Goal: Task Accomplishment & Management: Use online tool/utility

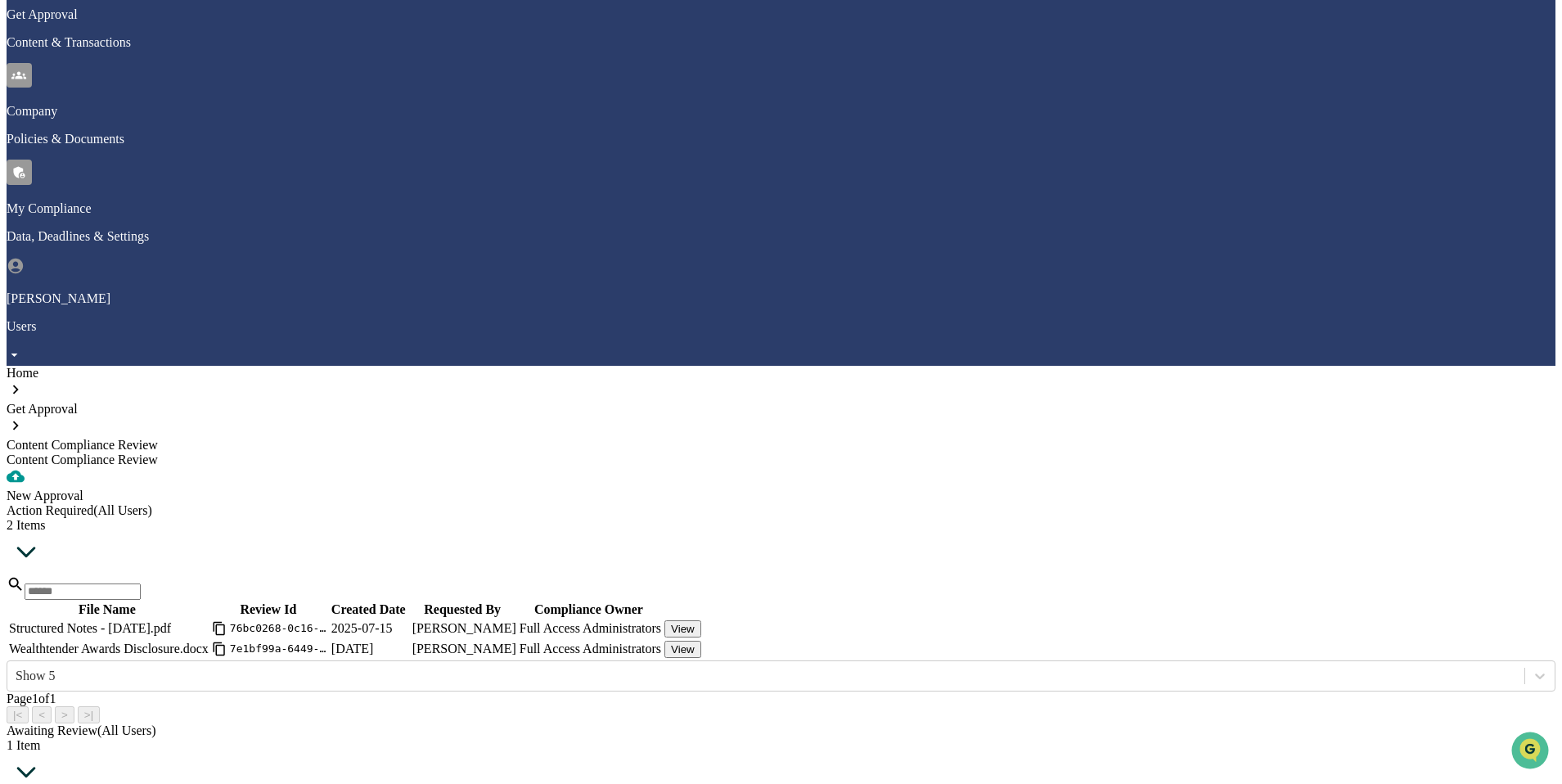
scroll to position [130, 0]
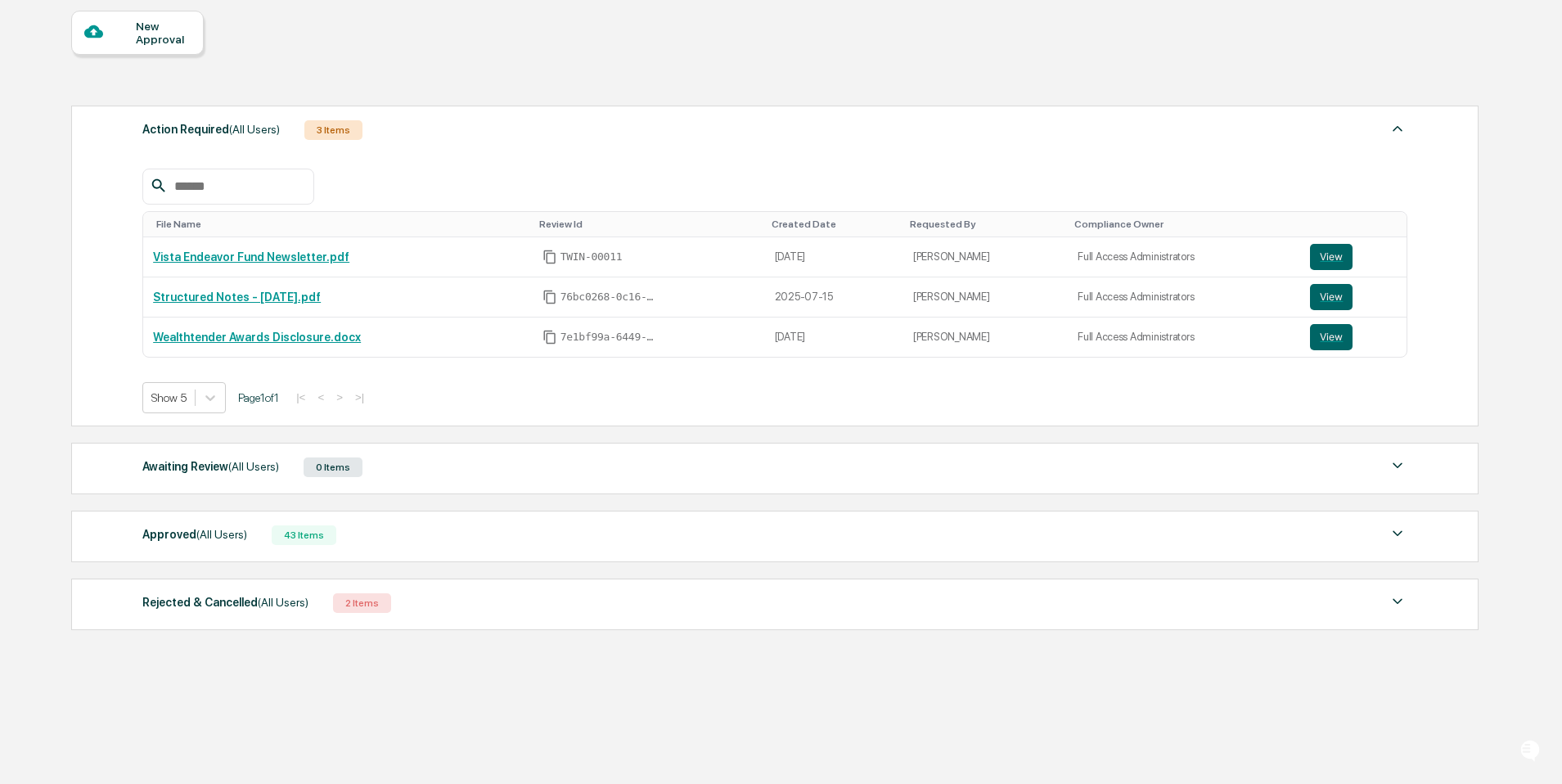
click at [503, 546] on div "Approved (All Users) 43 Items" at bounding box center [775, 535] width 1266 height 23
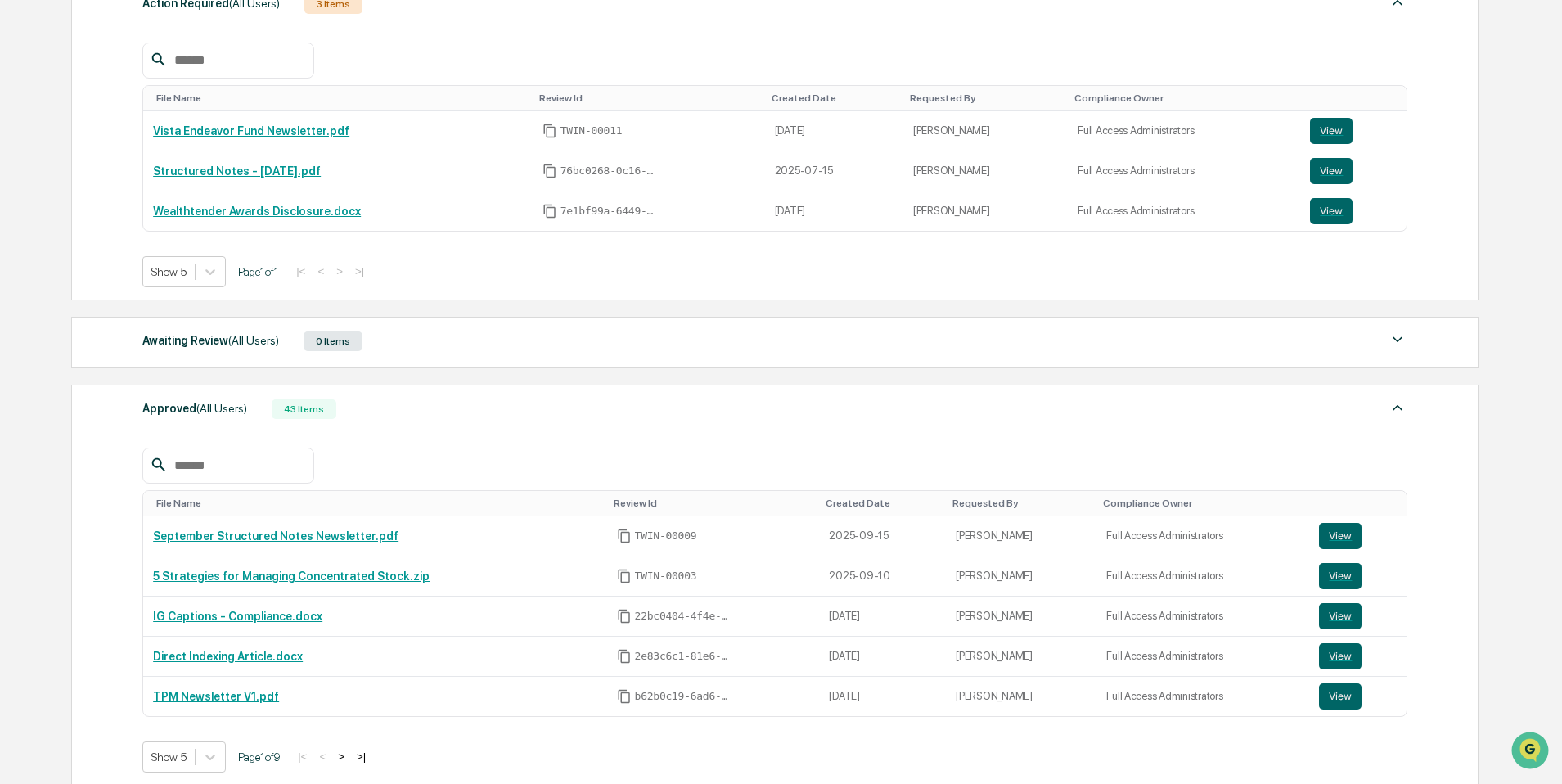
scroll to position [276, 0]
click at [504, 399] on div "Approved (All Users) 43 Items" at bounding box center [775, 407] width 1266 height 23
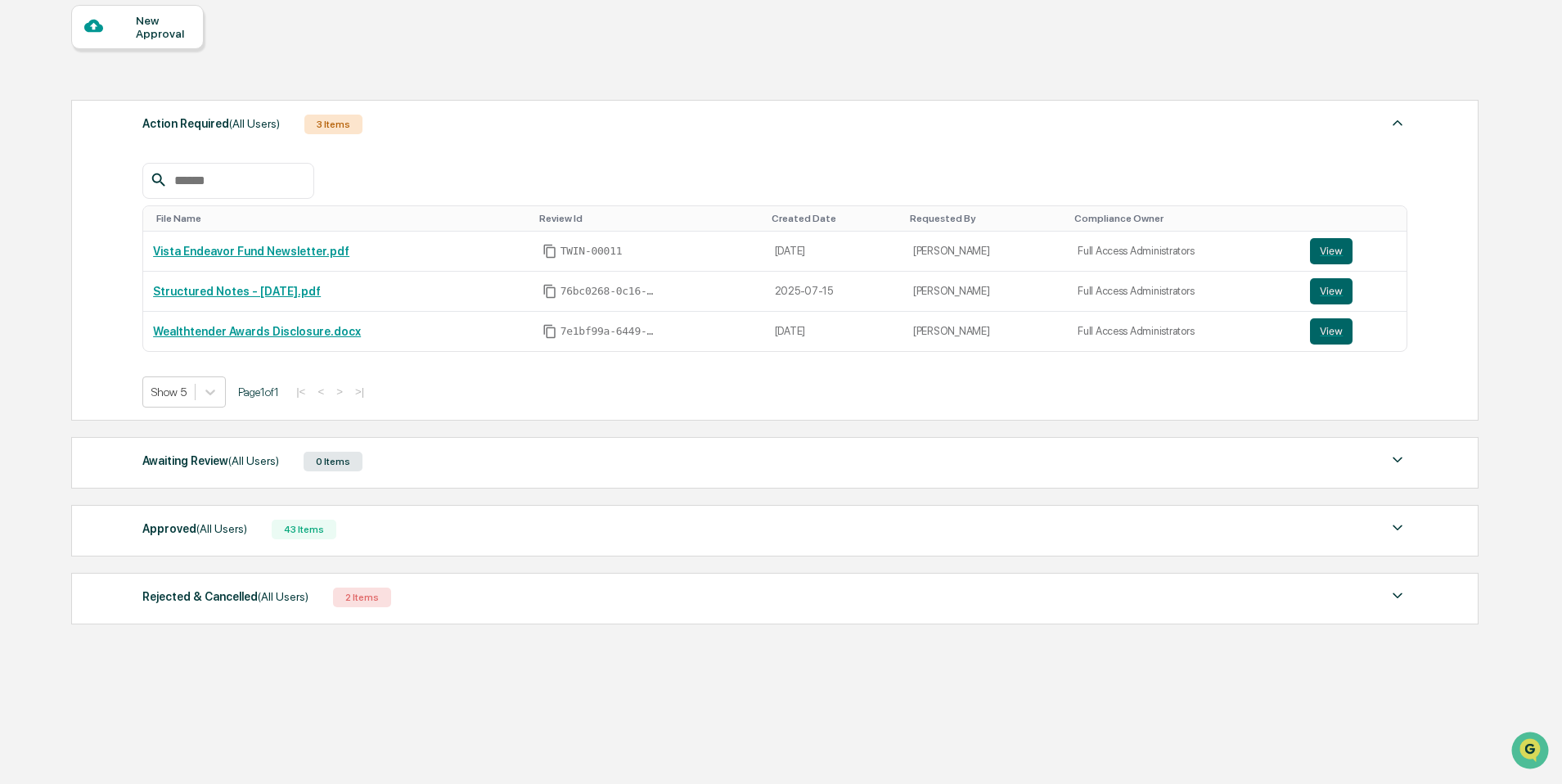
scroll to position [149, 0]
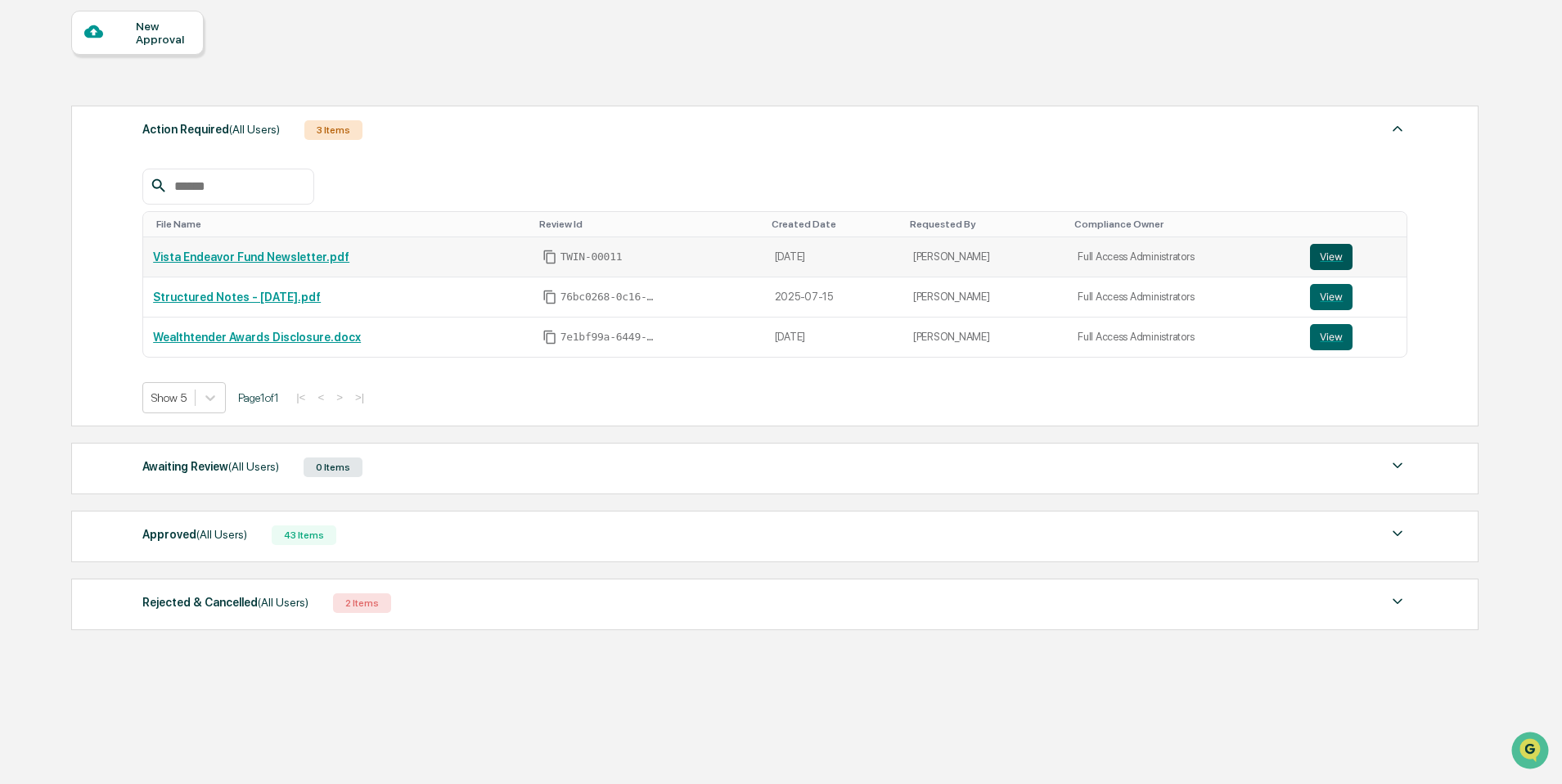
click at [1329, 257] on button "View" at bounding box center [1331, 256] width 43 height 26
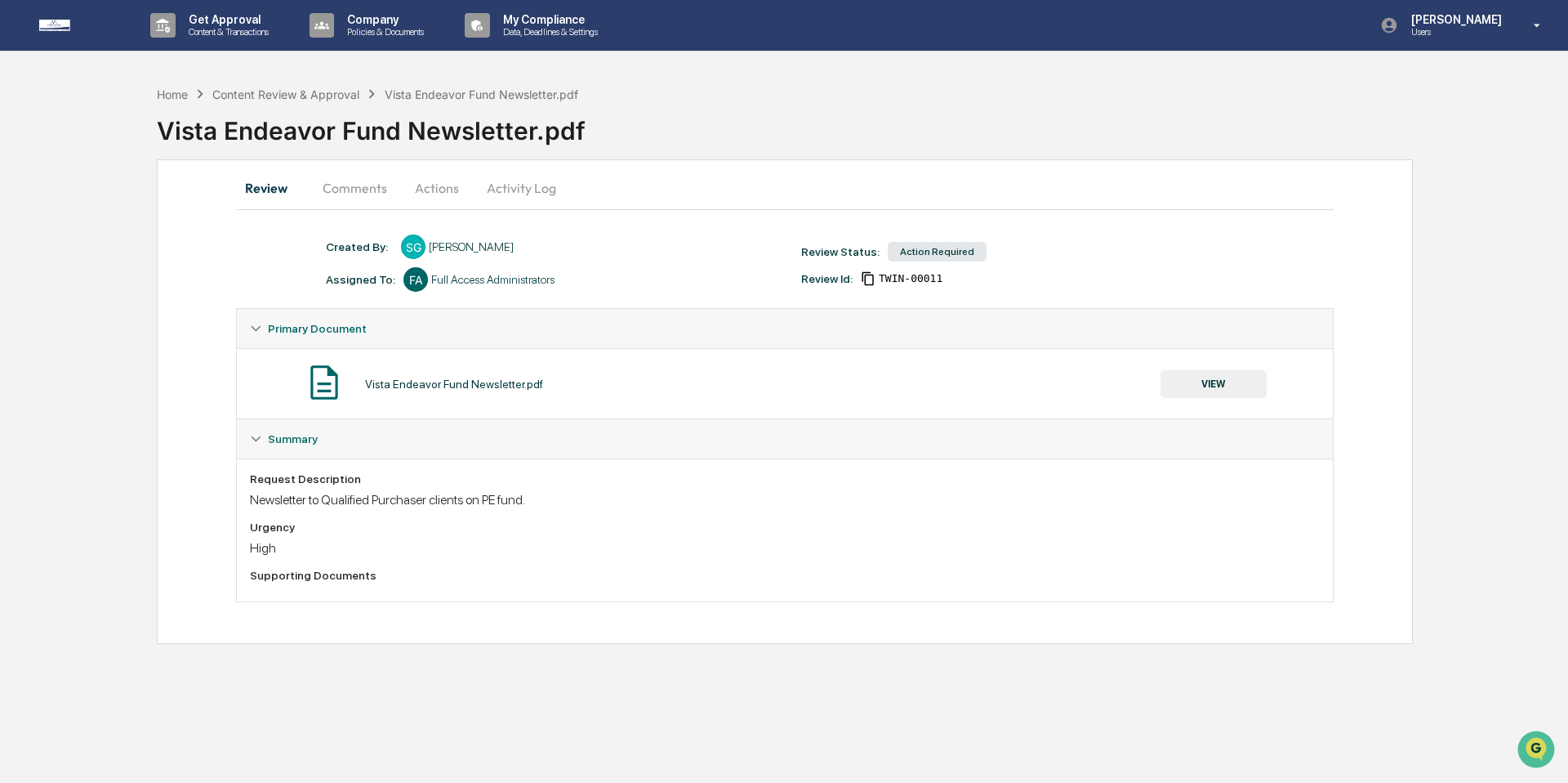
click at [1190, 388] on button "VIEW" at bounding box center [1213, 384] width 106 height 28
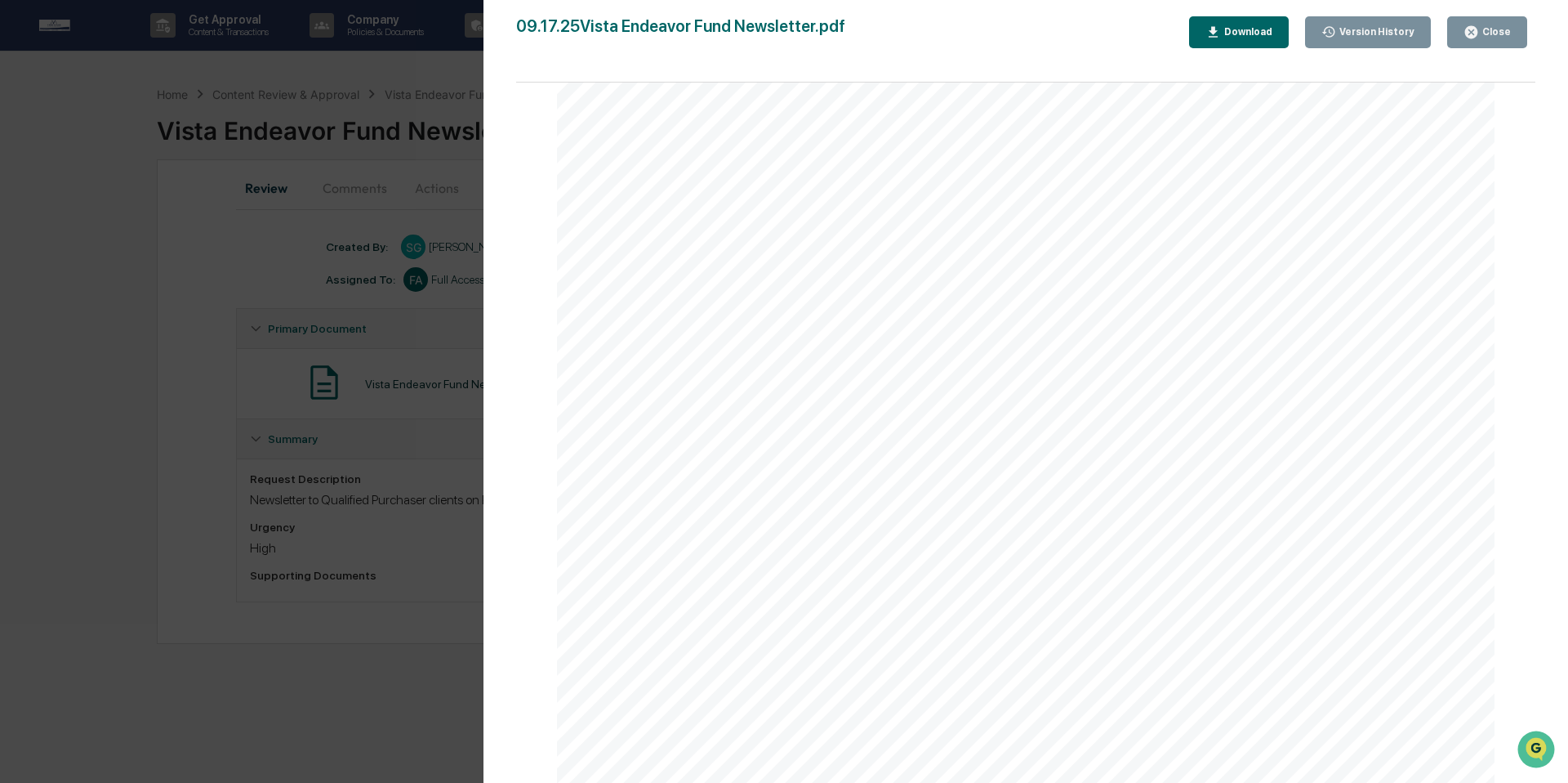
scroll to position [163, 0]
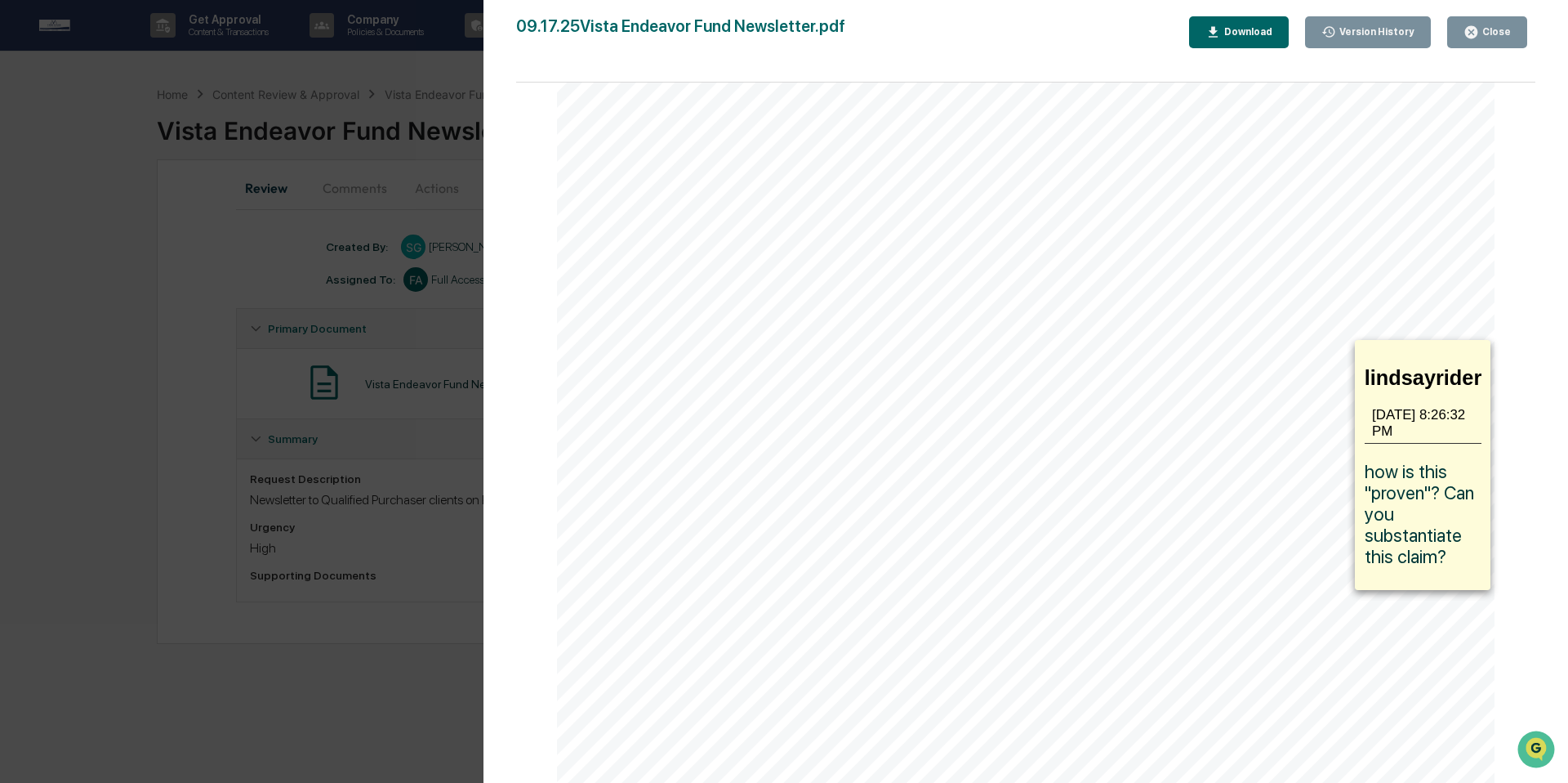
click at [1291, 354] on icon at bounding box center [1006, 361] width 668 height 43
drag, startPoint x: 1328, startPoint y: 377, endPoint x: 1412, endPoint y: 451, distance: 111.9
click at [1412, 451] on div "lindsayrider [DATE] 8:26:08 PM remove lindsayrider [DATE] 8:26:32 PM how is thi…" at bounding box center [1026, 564] width 937 height 1214
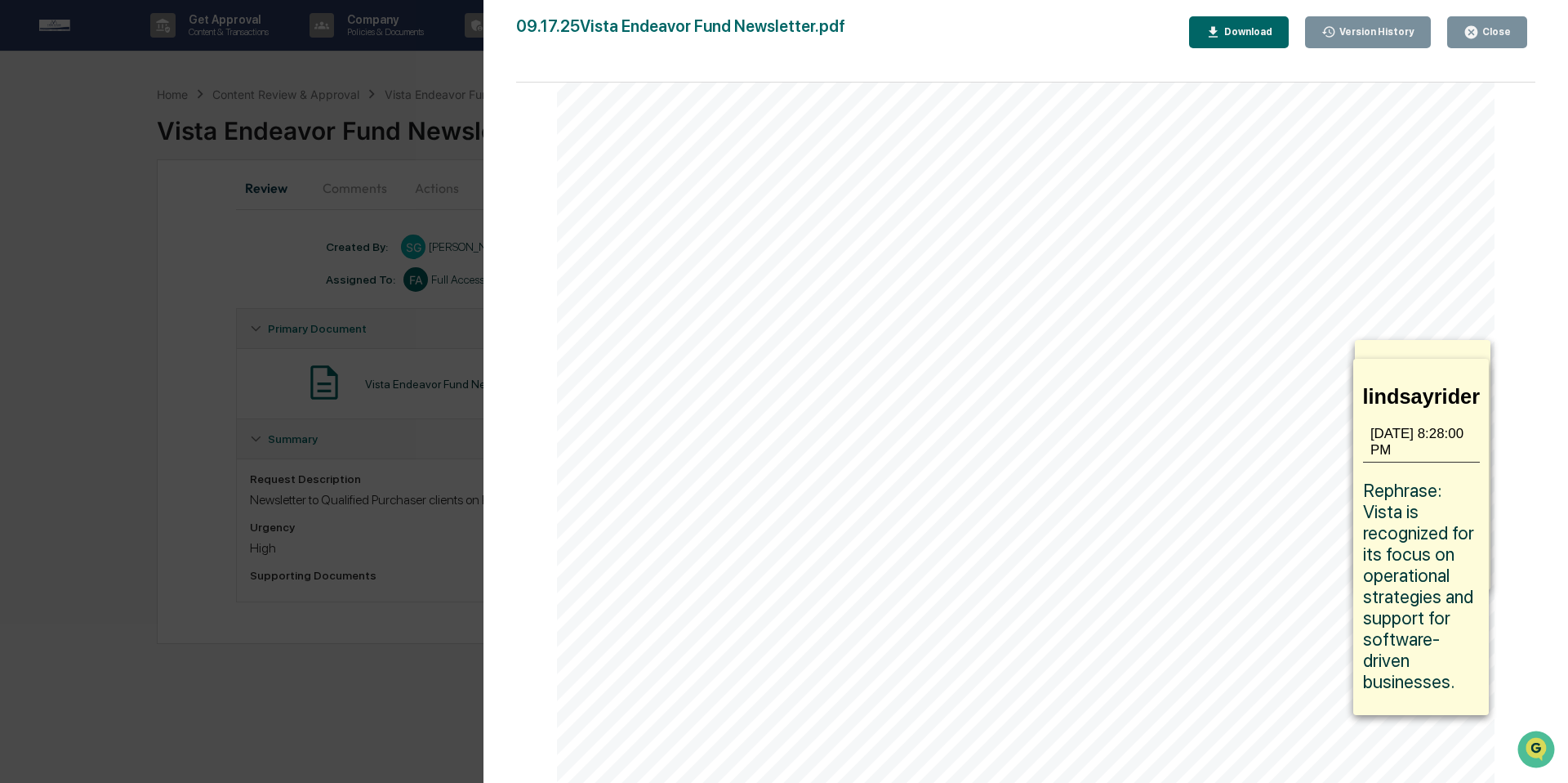
click at [1291, 364] on icon at bounding box center [1005, 379] width 667 height 43
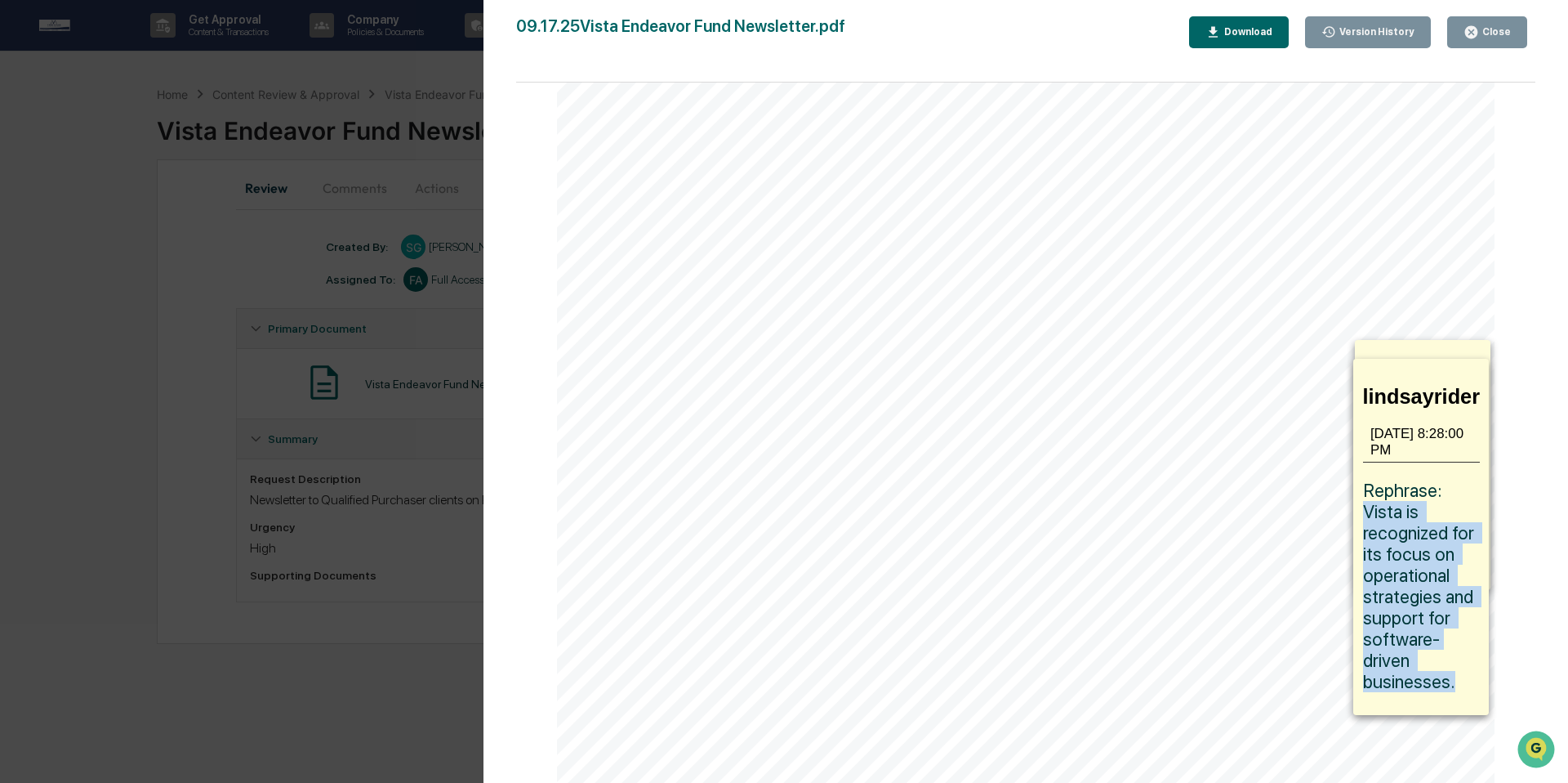
drag, startPoint x: 1446, startPoint y: 483, endPoint x: 1457, endPoint y: 634, distance: 151.4
click at [1457, 634] on p "Rephrase: Vista is recognized for its focus on operational strategies and suppo…" at bounding box center [1422, 586] width 118 height 212
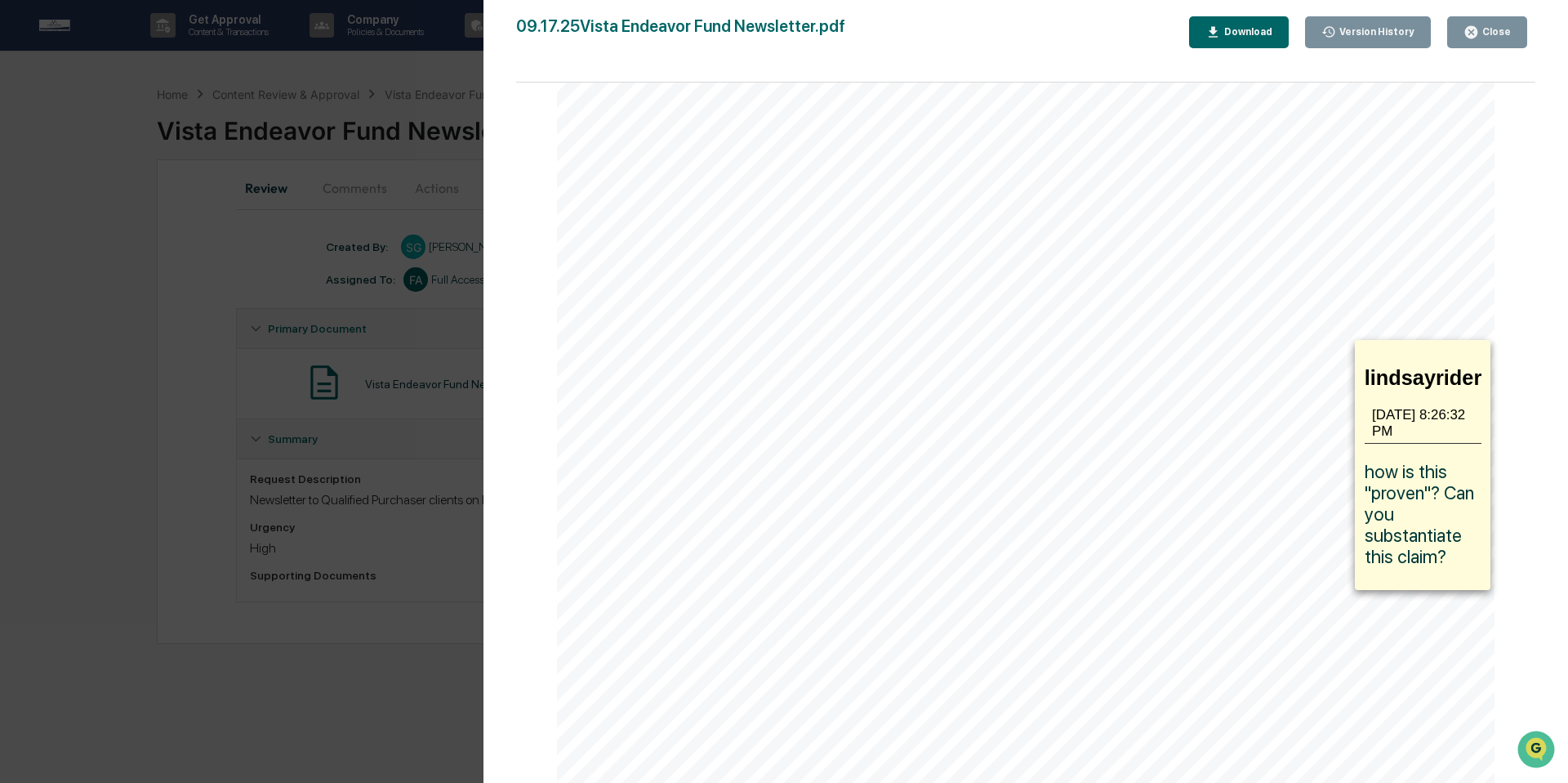
copy span "Vista is recognized for its focus on operational strategies and support for sof…"
drag, startPoint x: 1328, startPoint y: 364, endPoint x: 1408, endPoint y: 506, distance: 163.0
click at [1408, 506] on div "lindsayrider [DATE] 8:26:08 PM remove lindsayrider [DATE] 8:26:32 PM how is thi…" at bounding box center [1026, 564] width 937 height 1214
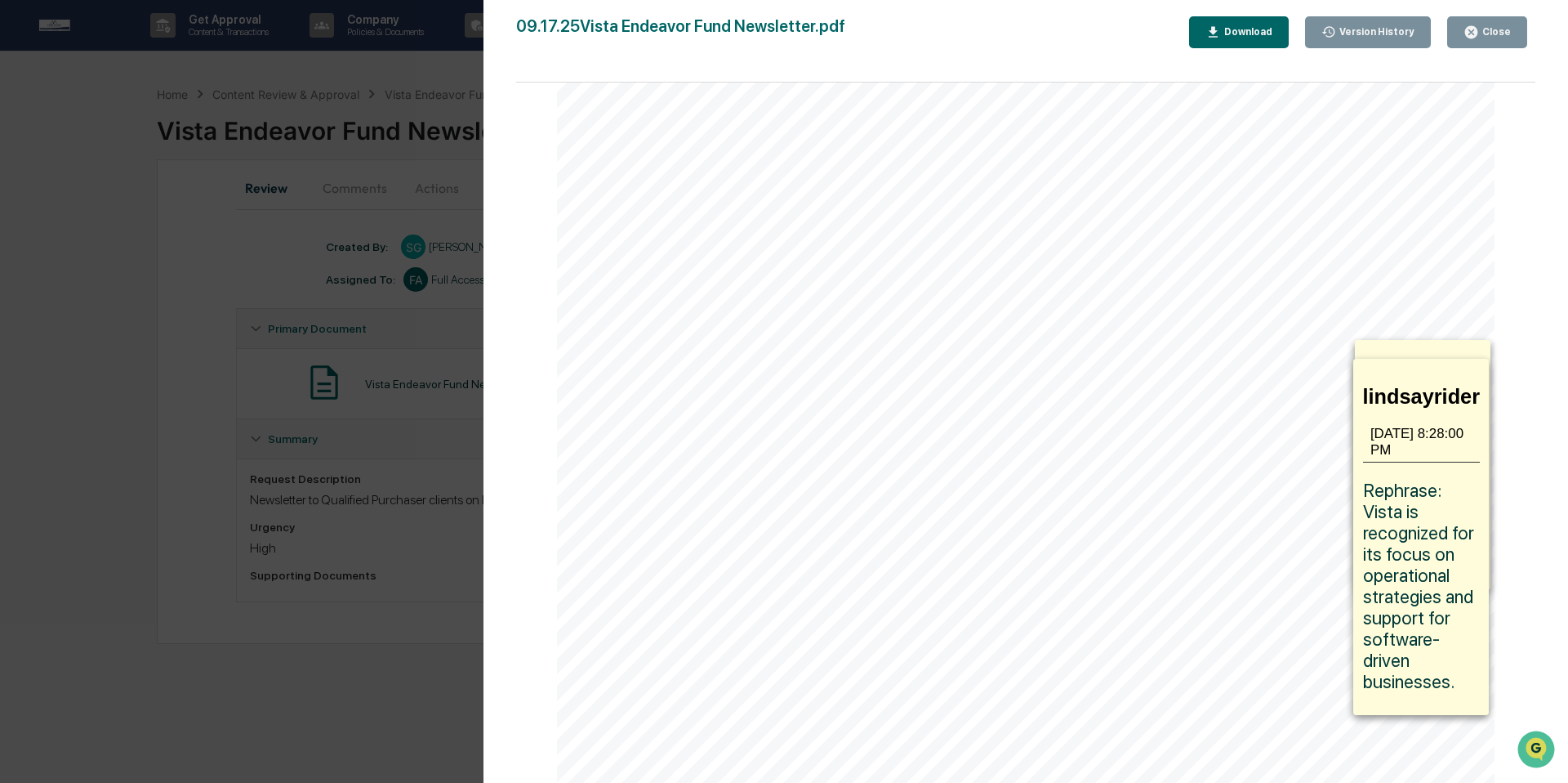
click at [1295, 374] on icon at bounding box center [1005, 379] width 667 height 43
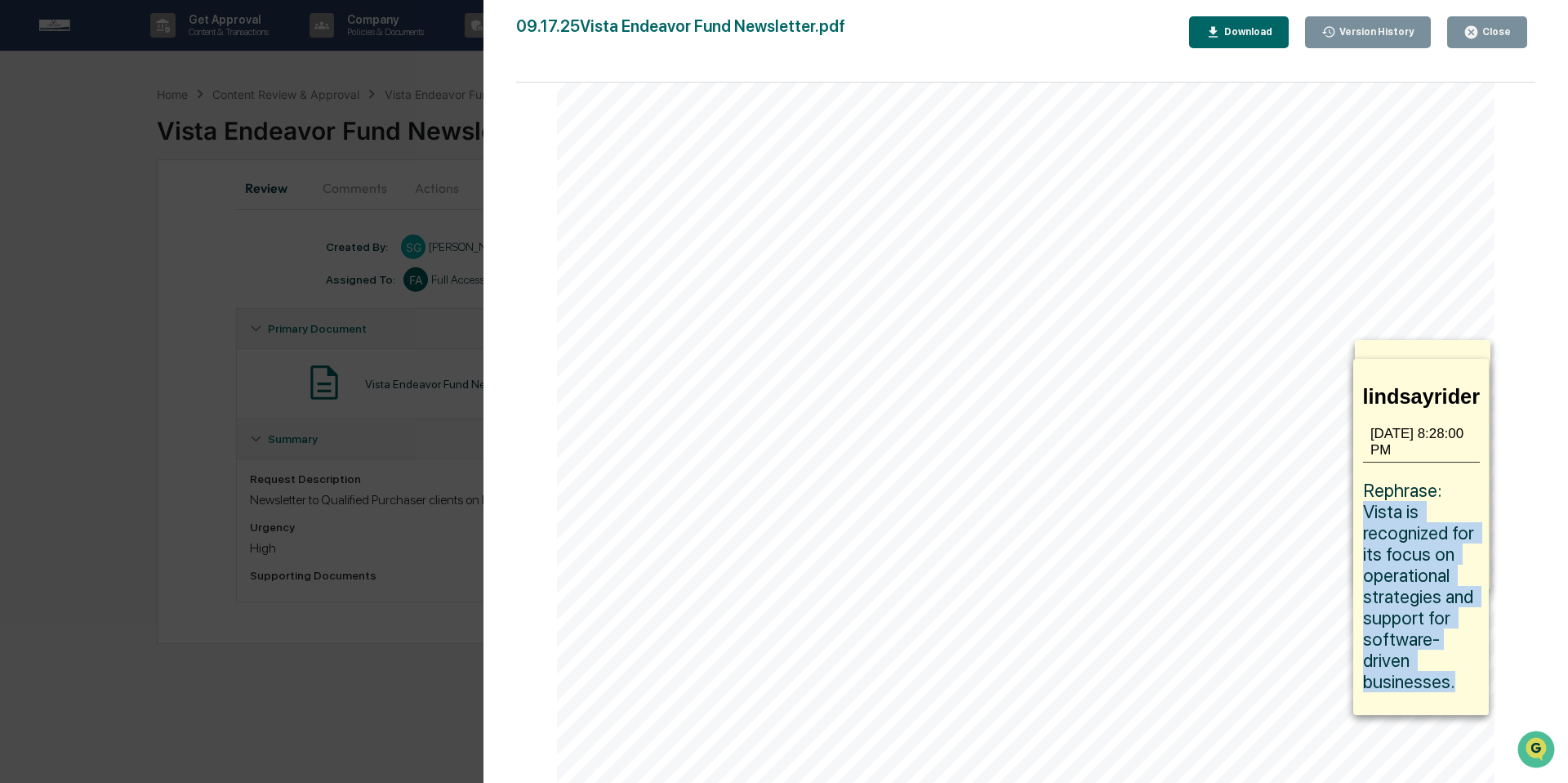
drag, startPoint x: 1443, startPoint y: 487, endPoint x: 1458, endPoint y: 642, distance: 155.7
click at [1458, 642] on p "Rephrase: Vista is recognized for its focus on operational strategies and suppo…" at bounding box center [1422, 586] width 118 height 212
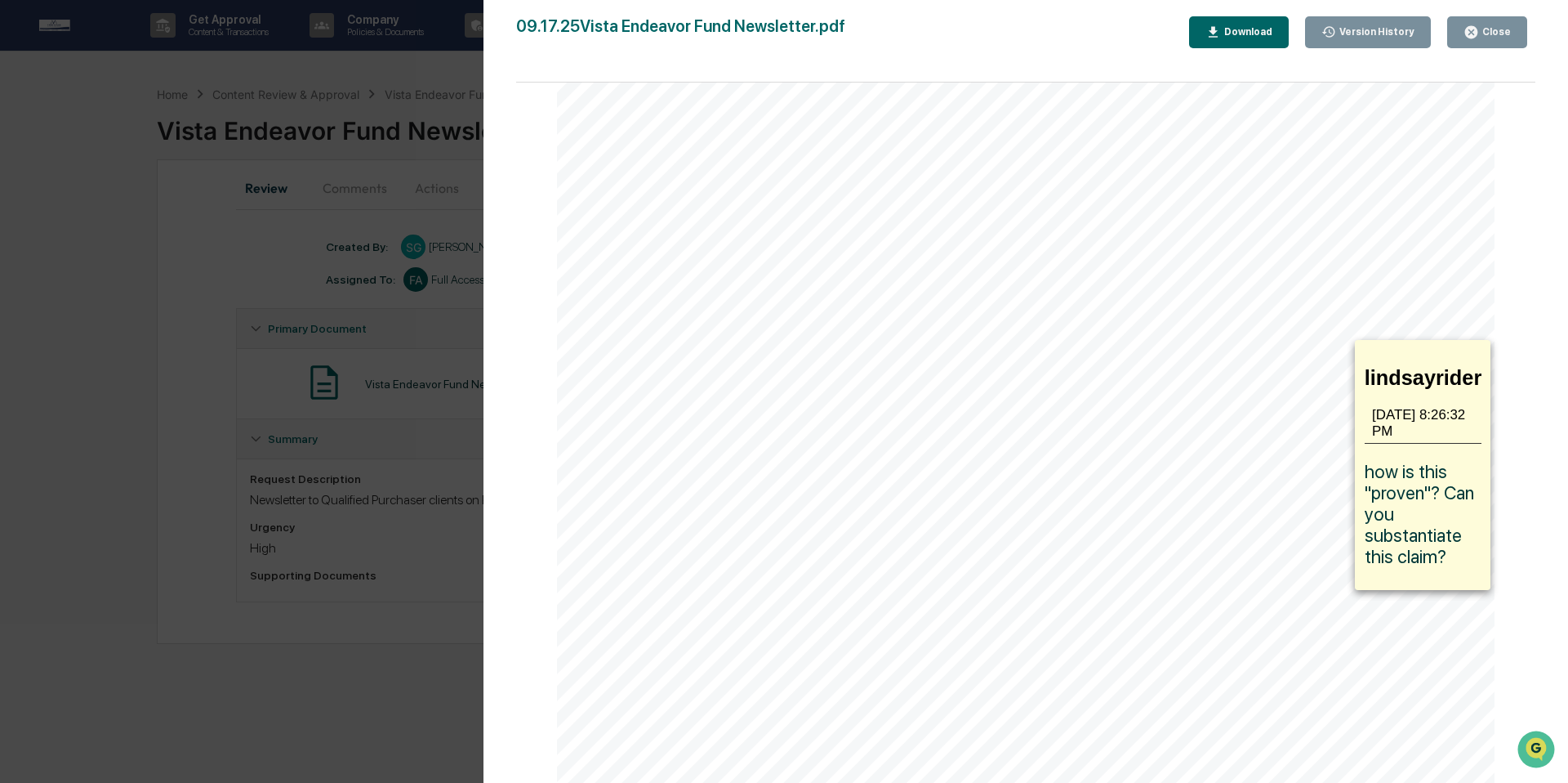
copy span "Vista is recognized for its focus on operational strategies and support for sof…"
click at [1299, 366] on icon at bounding box center [1005, 379] width 667 height 43
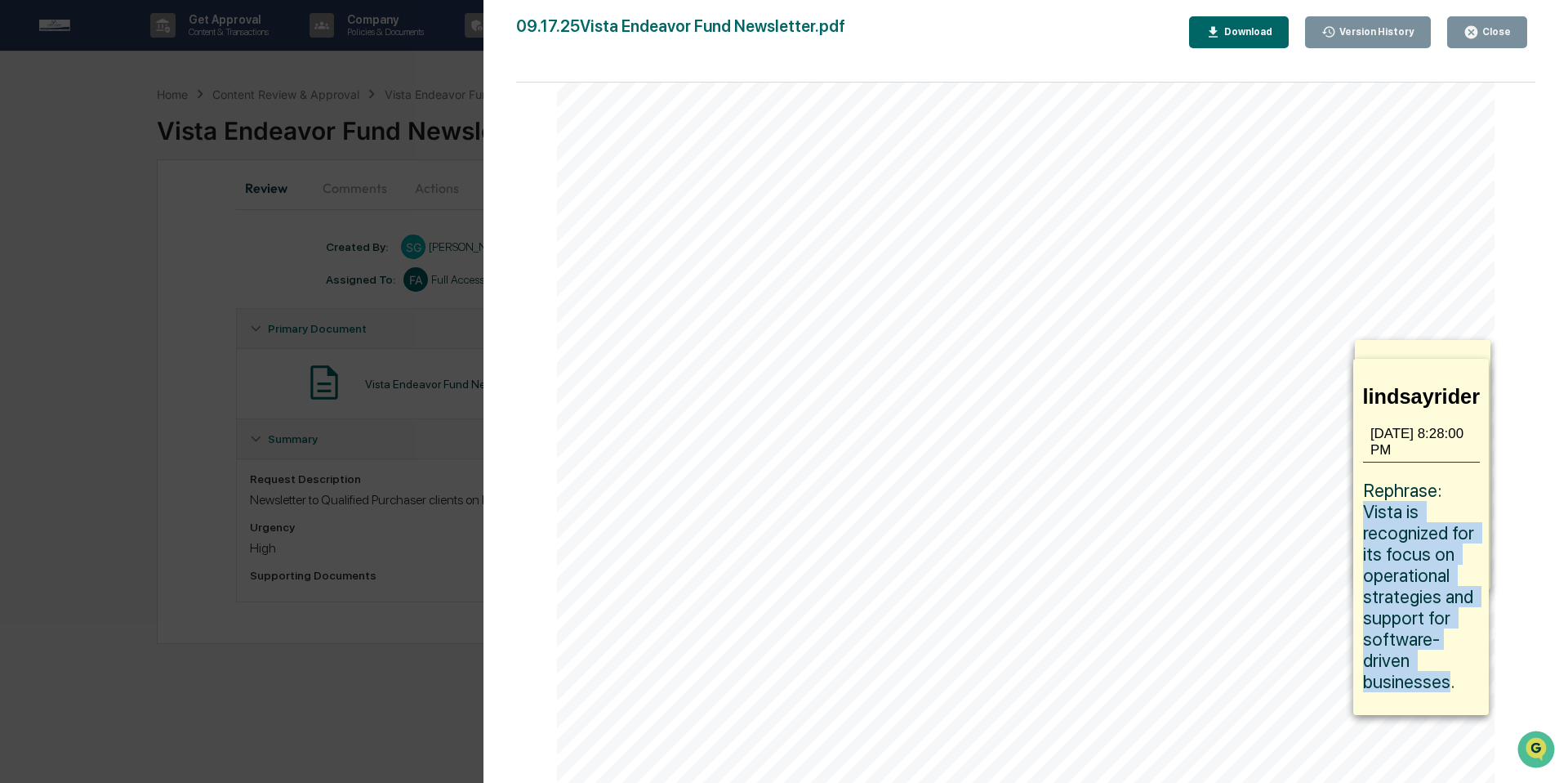
drag, startPoint x: 1443, startPoint y: 481, endPoint x: 1447, endPoint y: 638, distance: 157.1
click at [1447, 638] on span "Rephrase: Vista is recognized for its focus on operational strategies and suppo…" at bounding box center [1421, 586] width 115 height 212
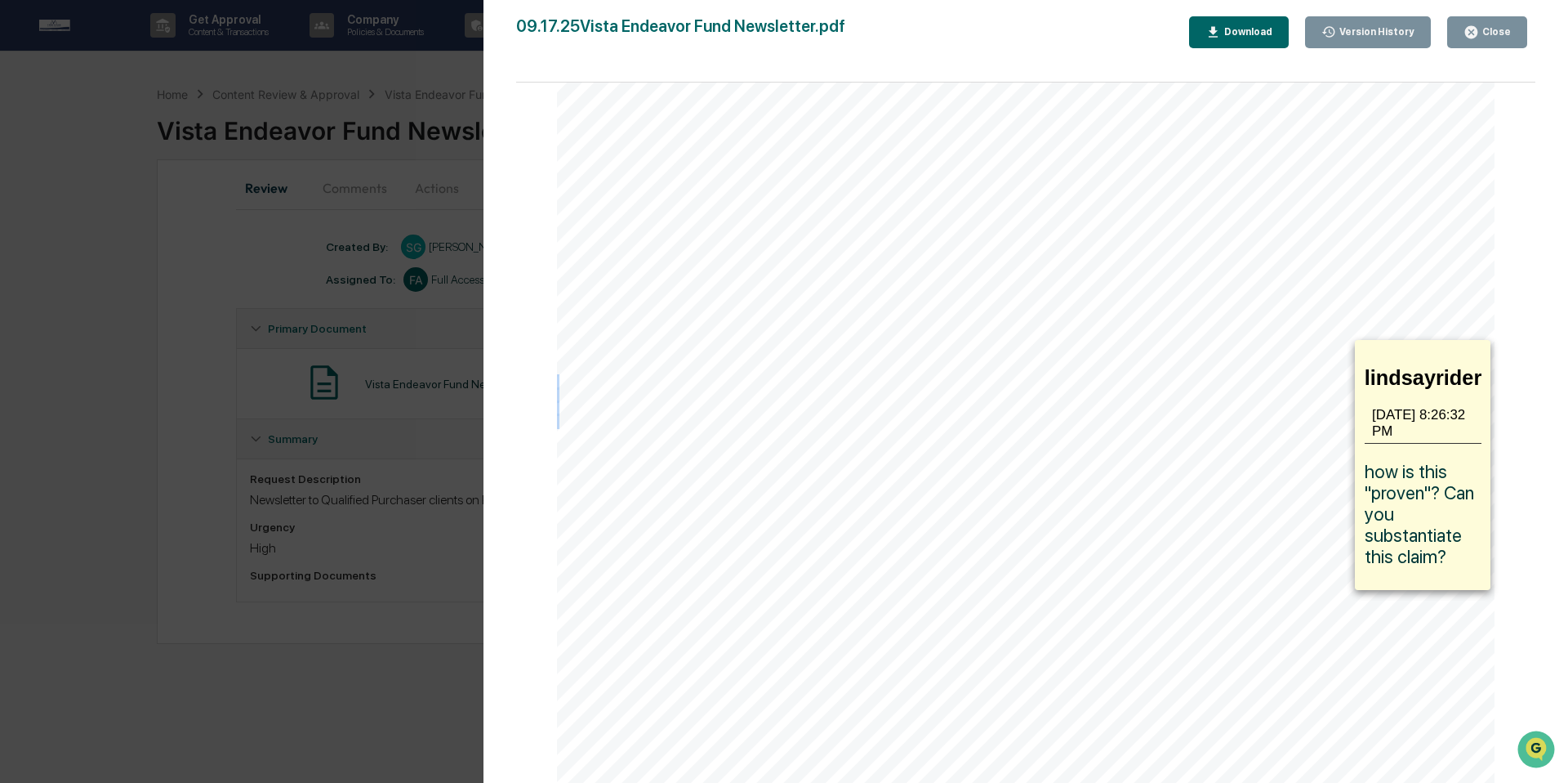
drag, startPoint x: 1327, startPoint y: 372, endPoint x: 1309, endPoint y: 376, distance: 18.4
click at [1310, 384] on div "Vista Equity Partners - Endeavor III Access Fund Dear Clients, We are excited t…" at bounding box center [1026, 564] width 937 height 1213
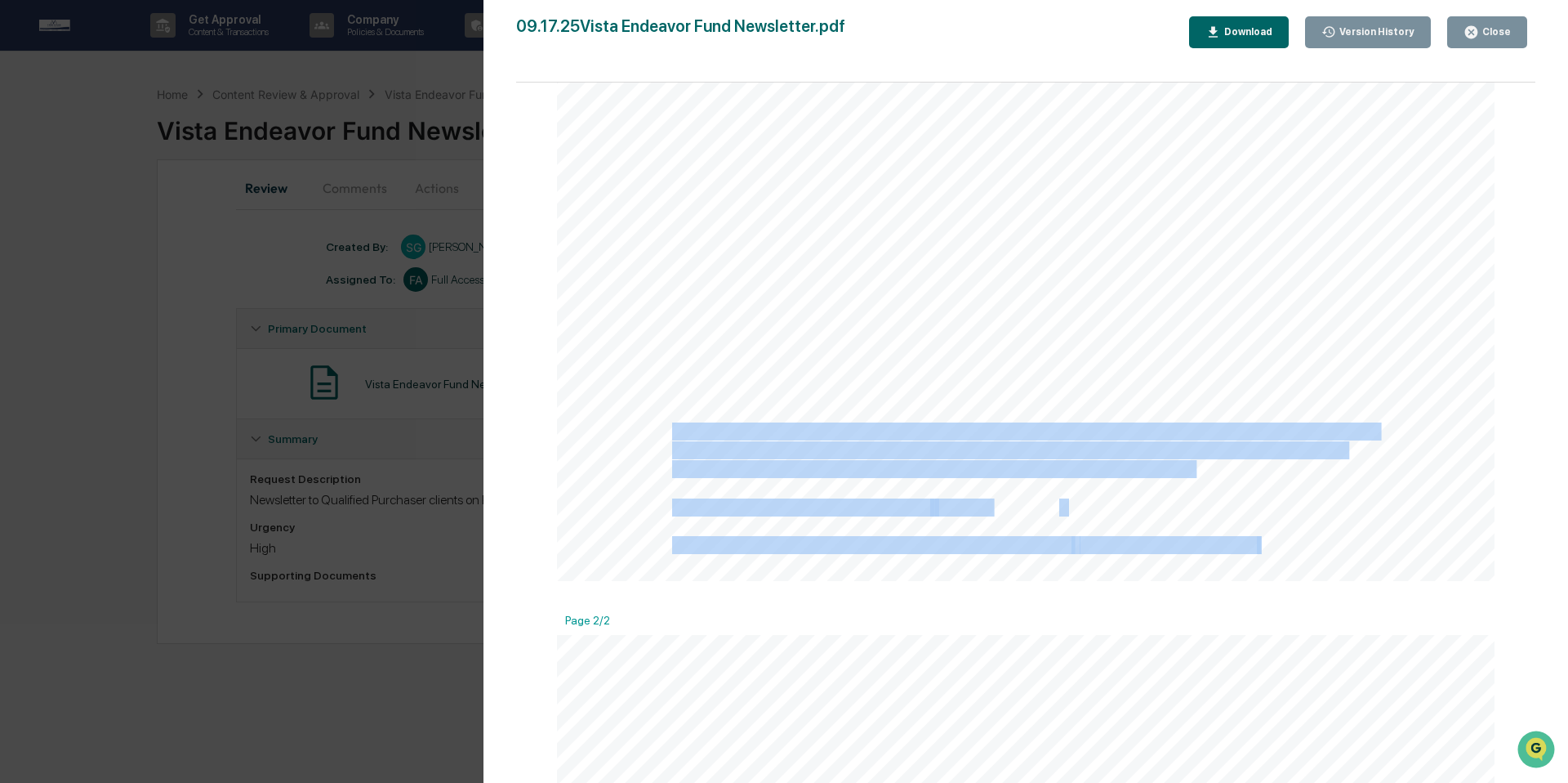
scroll to position [761, 0]
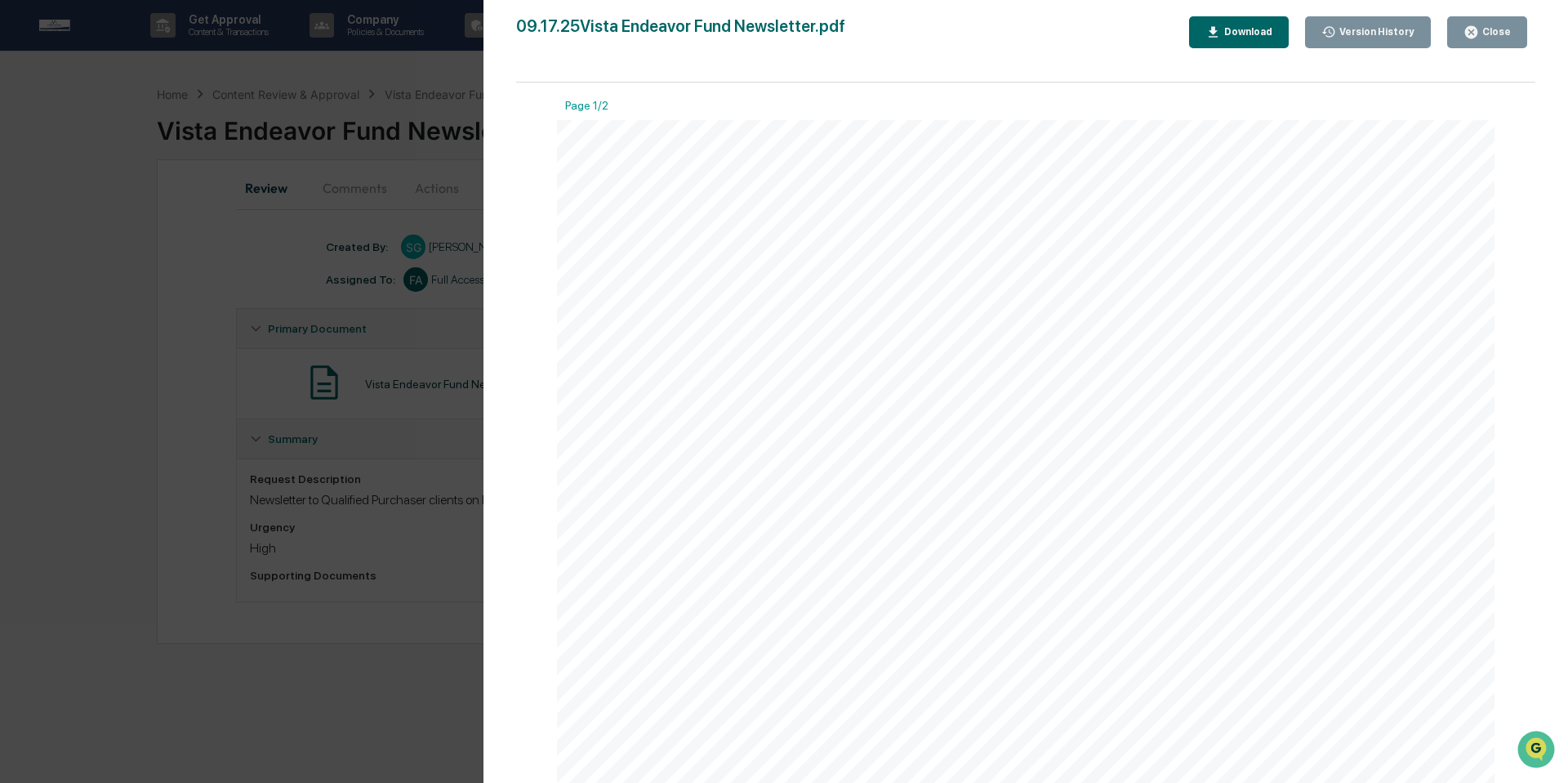
click at [1502, 34] on div "Close" at bounding box center [1495, 32] width 32 height 12
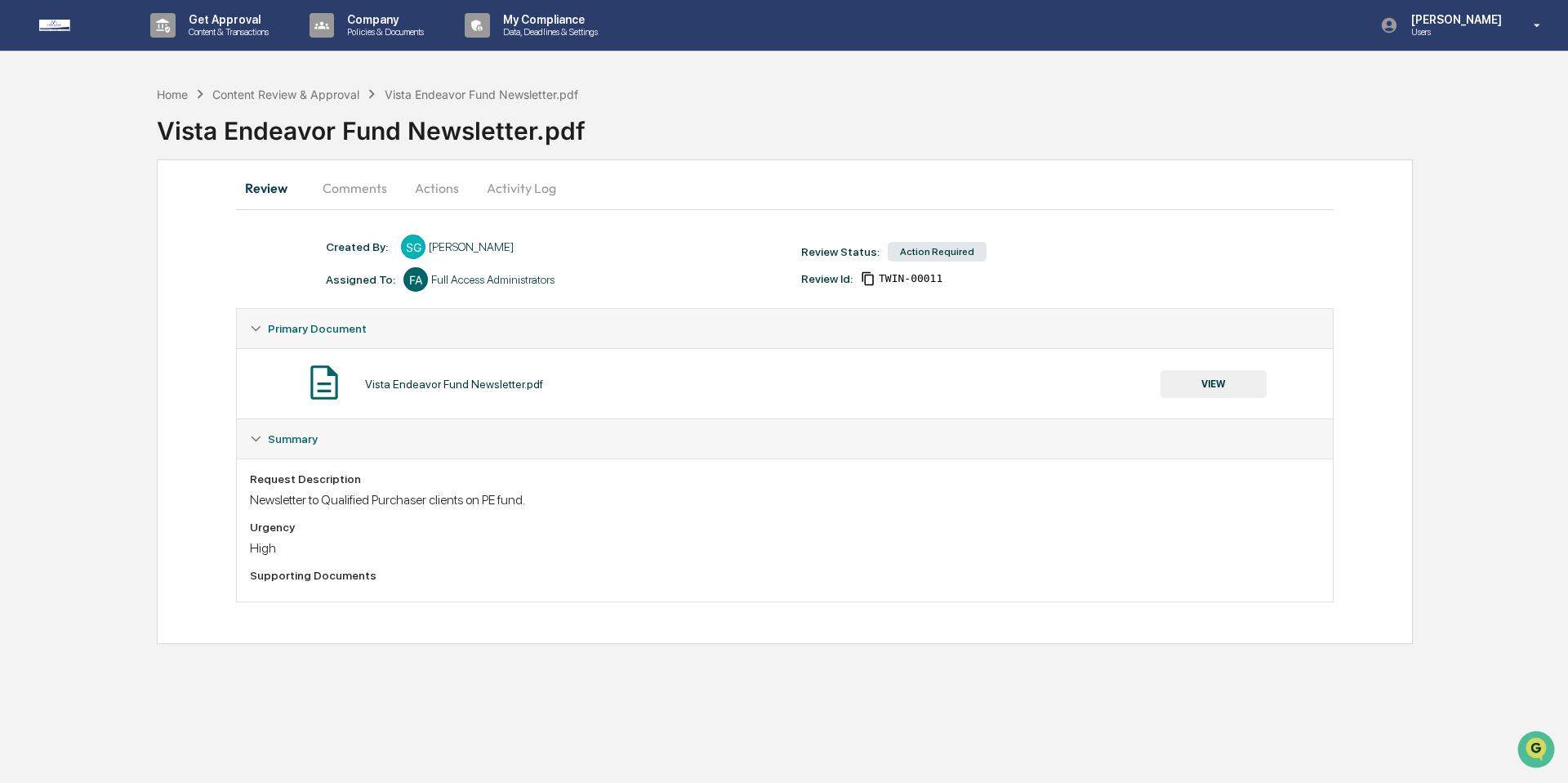
click at [416, 184] on button "Actions" at bounding box center [437, 187] width 74 height 39
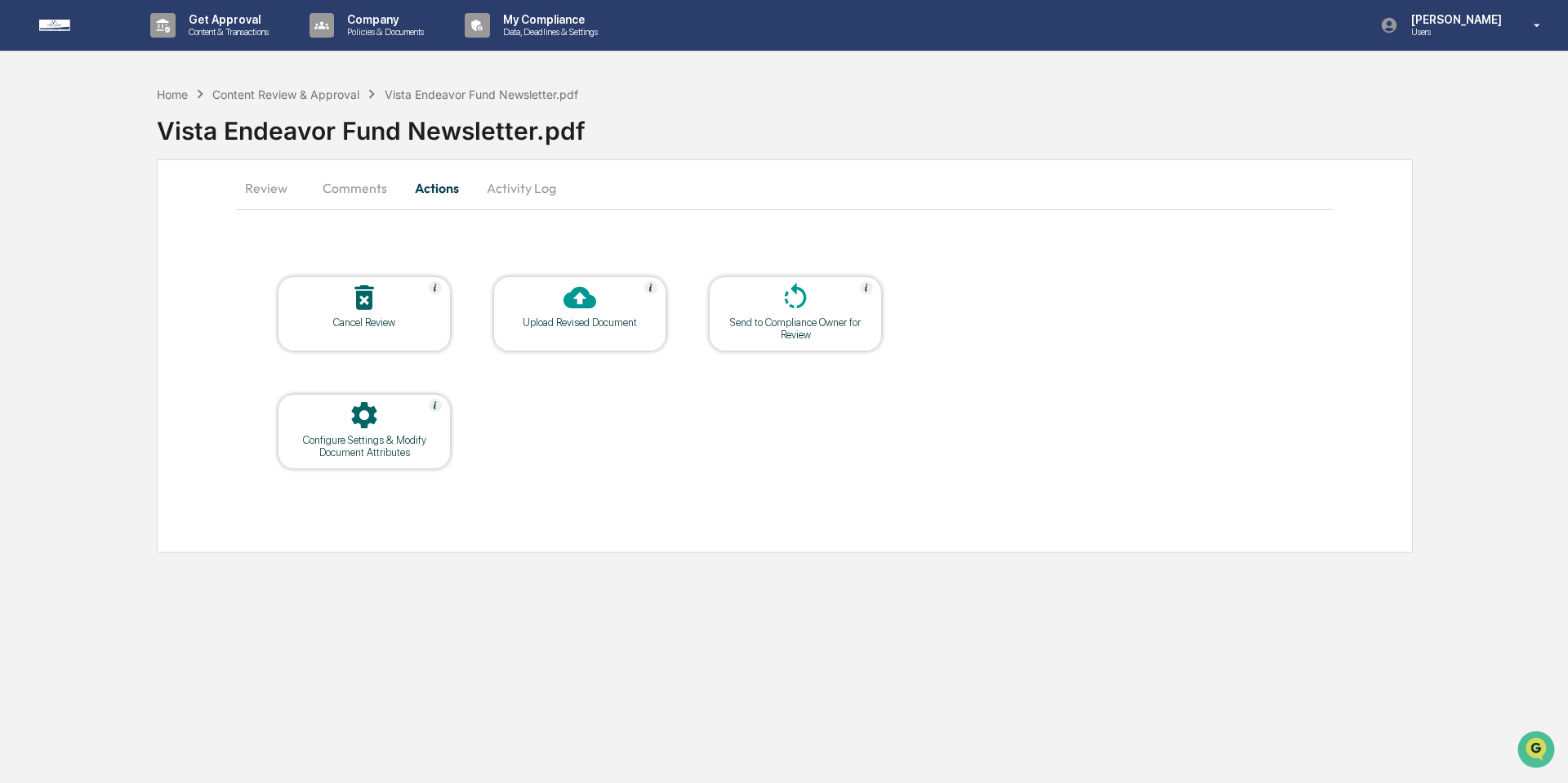
click at [571, 319] on div "Upload Revised Document" at bounding box center [580, 322] width 147 height 13
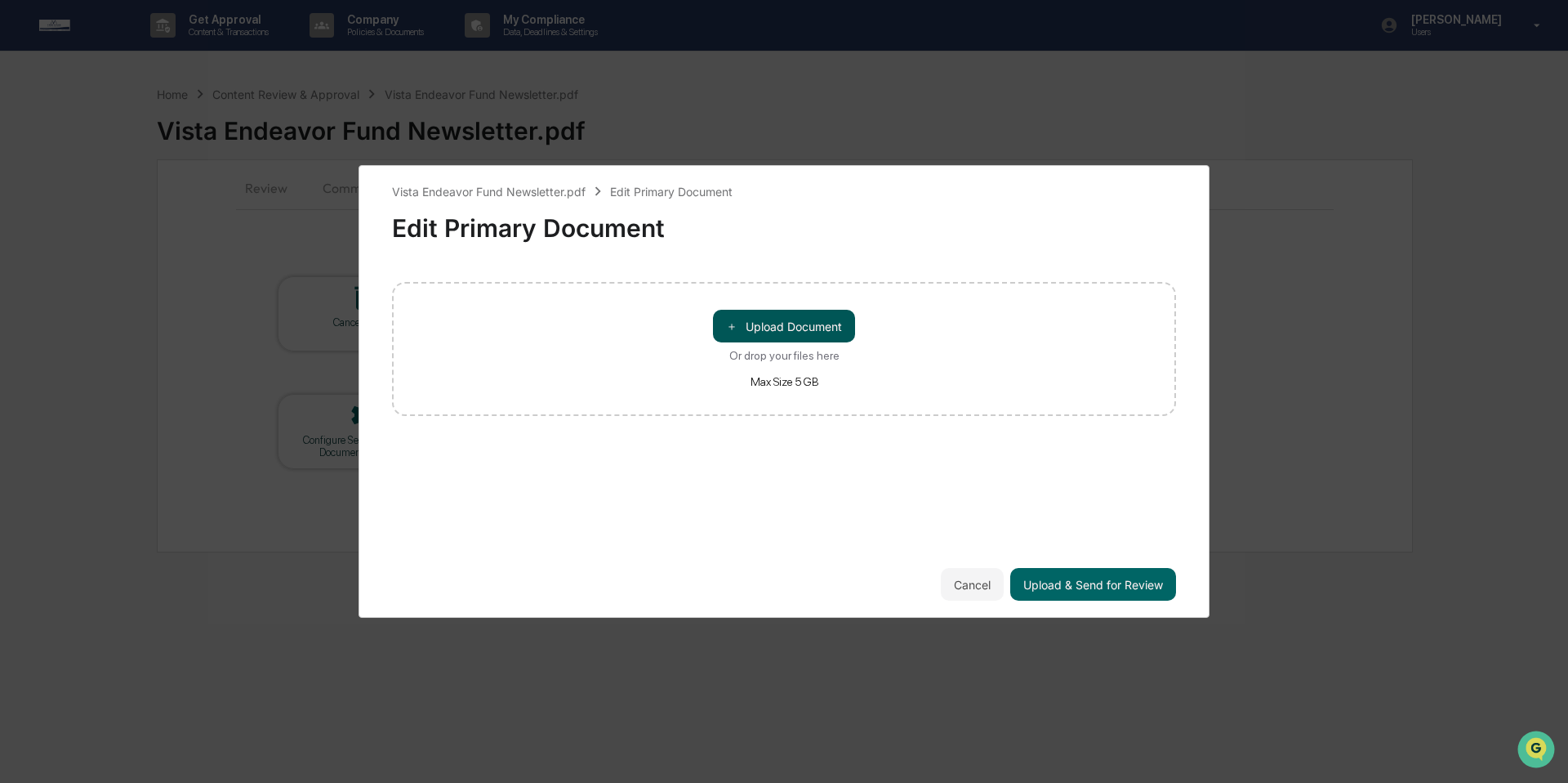
click at [774, 328] on button "＋ Upload Document" at bounding box center [784, 326] width 142 height 33
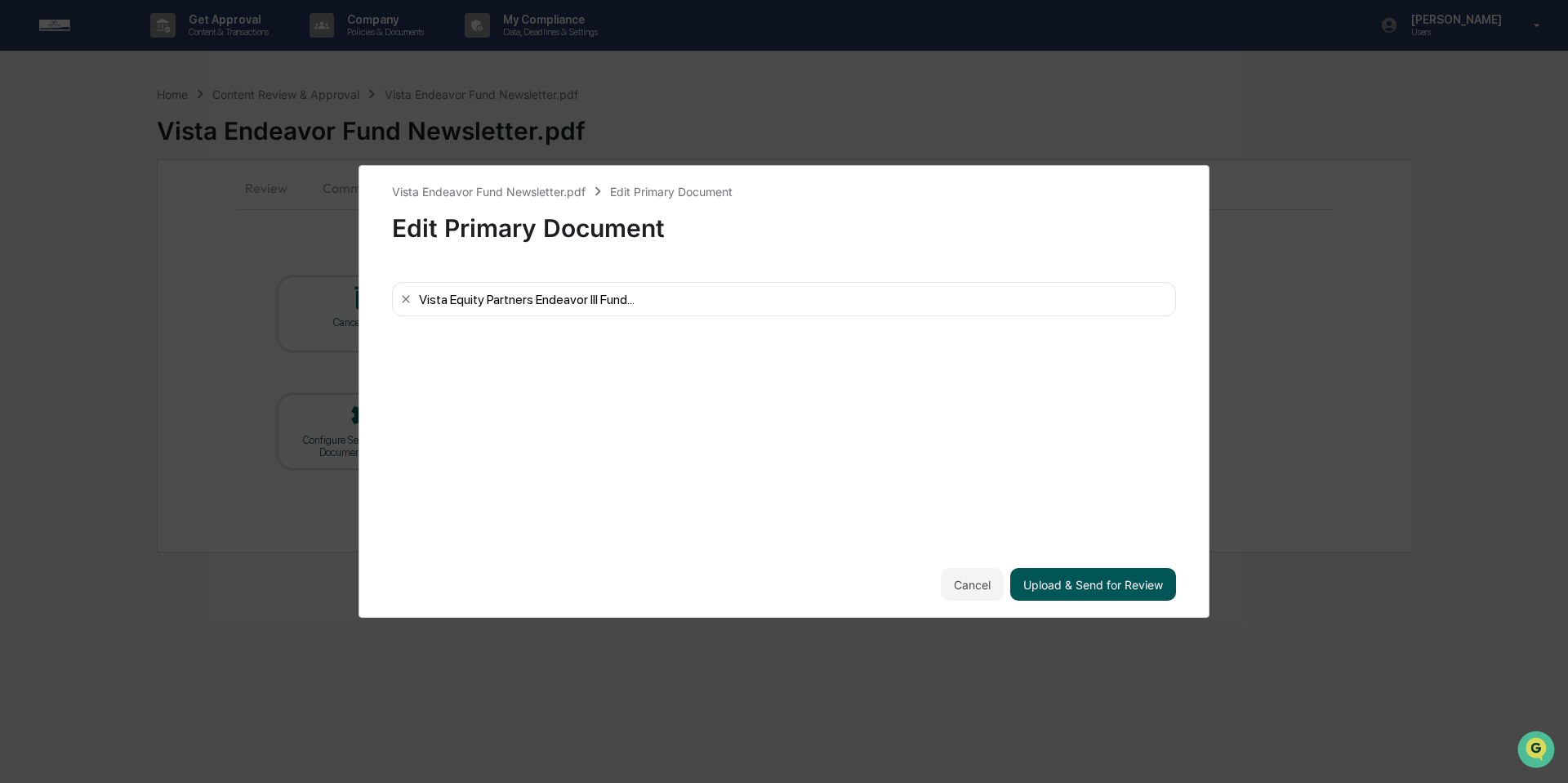
click at [1079, 584] on button "Upload & Send for Review" at bounding box center [1093, 583] width 165 height 33
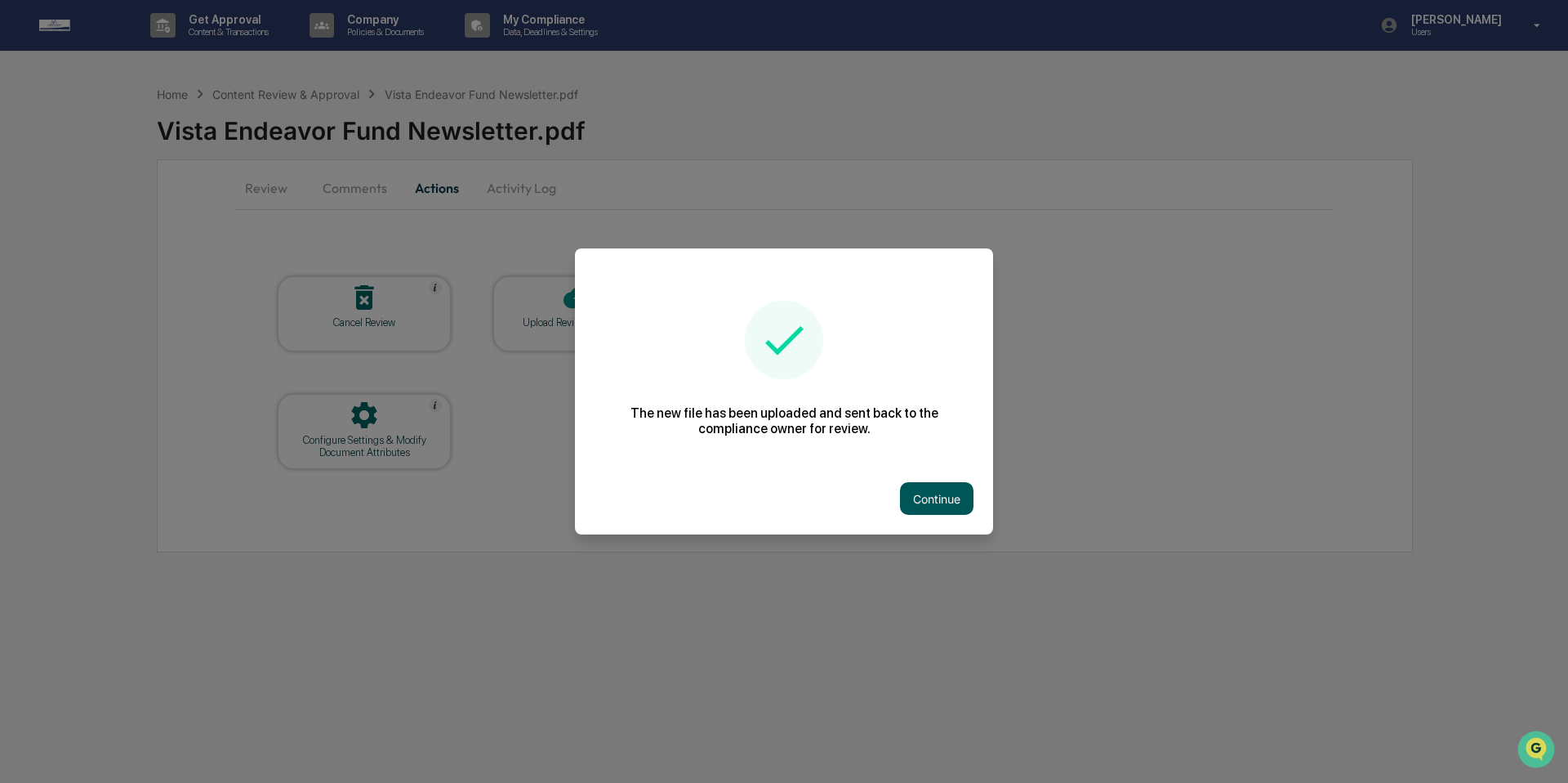
click at [941, 499] on button "Continue" at bounding box center [936, 498] width 74 height 33
